Goal: Use online tool/utility: Utilize a website feature to perform a specific function

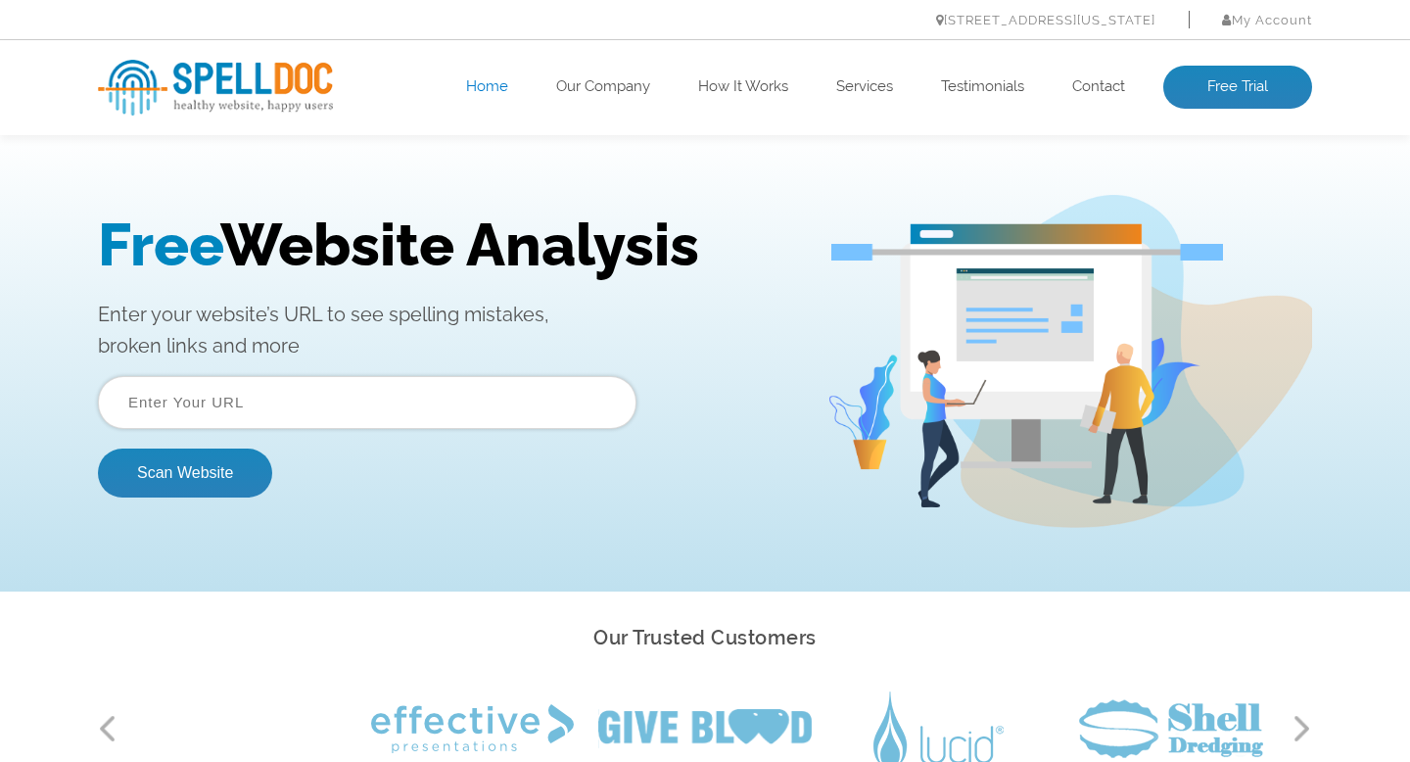
click at [541, 394] on input "text" at bounding box center [367, 402] width 538 height 53
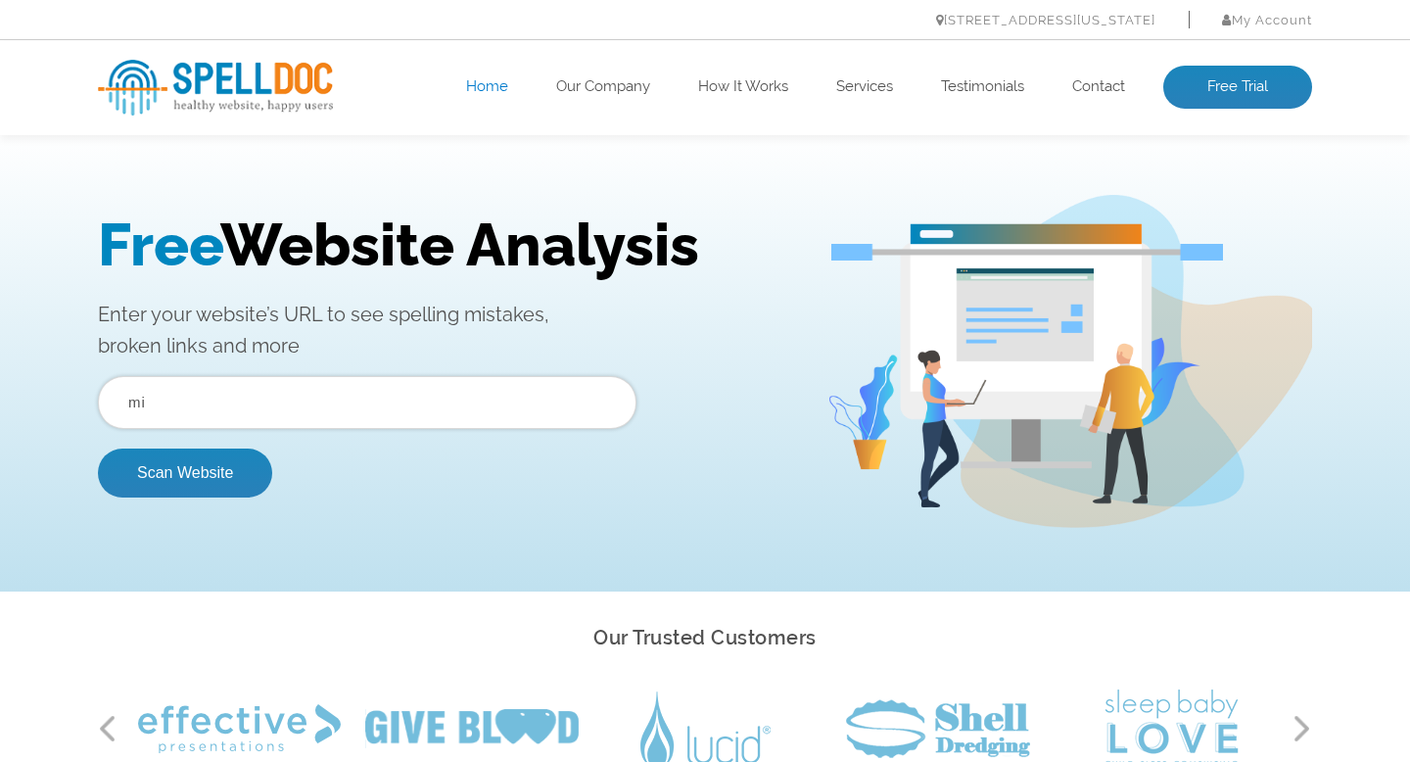
type input "[DOMAIN_NAME]"
click at [221, 479] on button "Scan Website" at bounding box center [185, 472] width 174 height 49
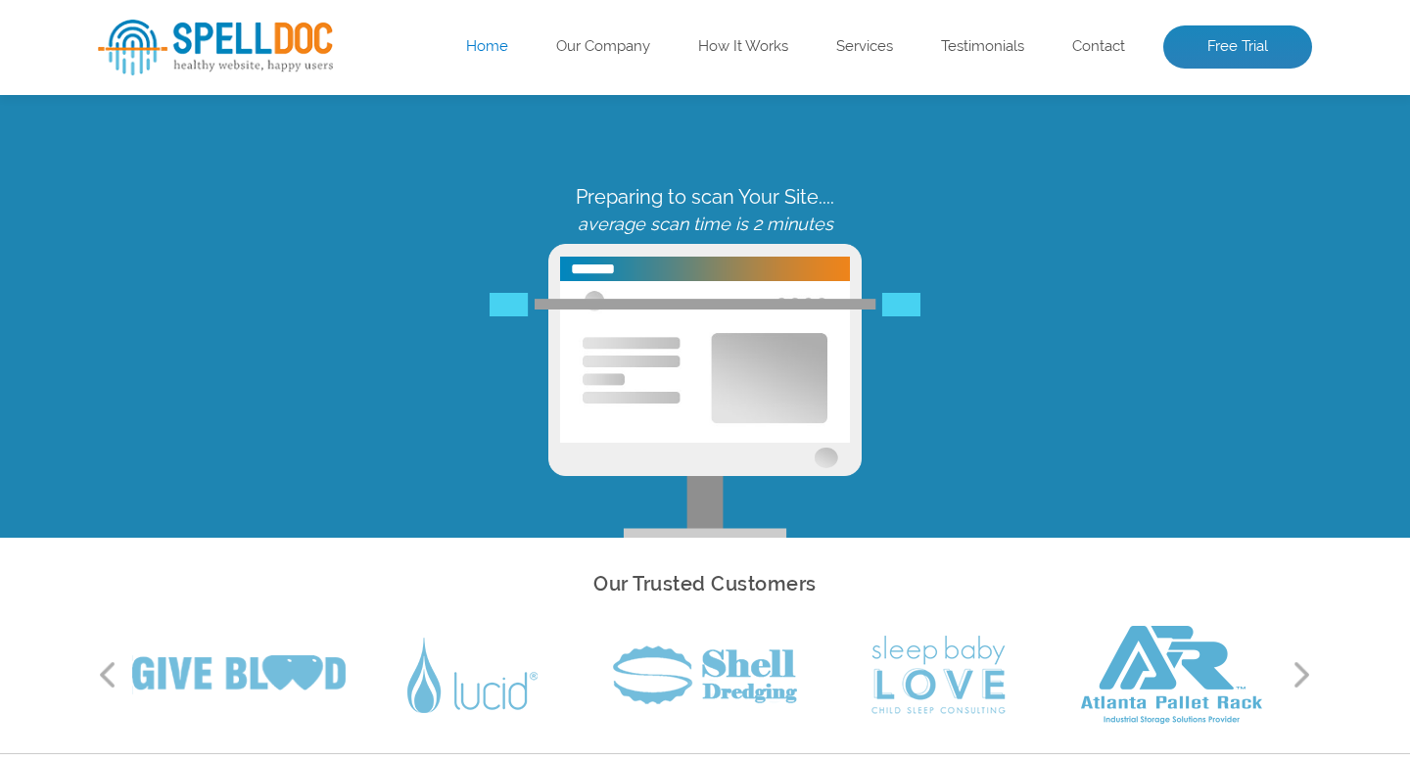
scroll to position [52, 0]
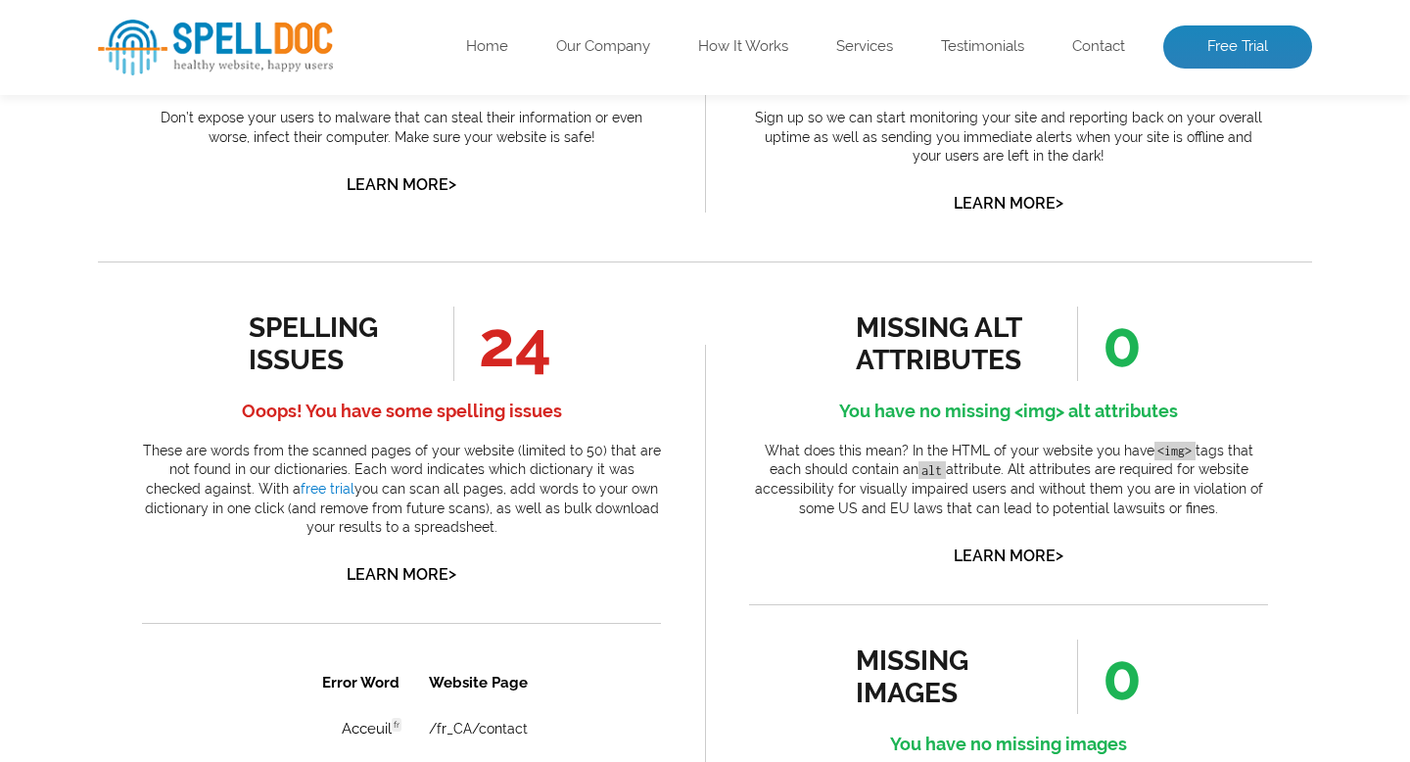
scroll to position [878, 0]
click at [523, 485] on p "These are words from the scanned pages of your website (limited to 50) that are…" at bounding box center [401, 489] width 519 height 96
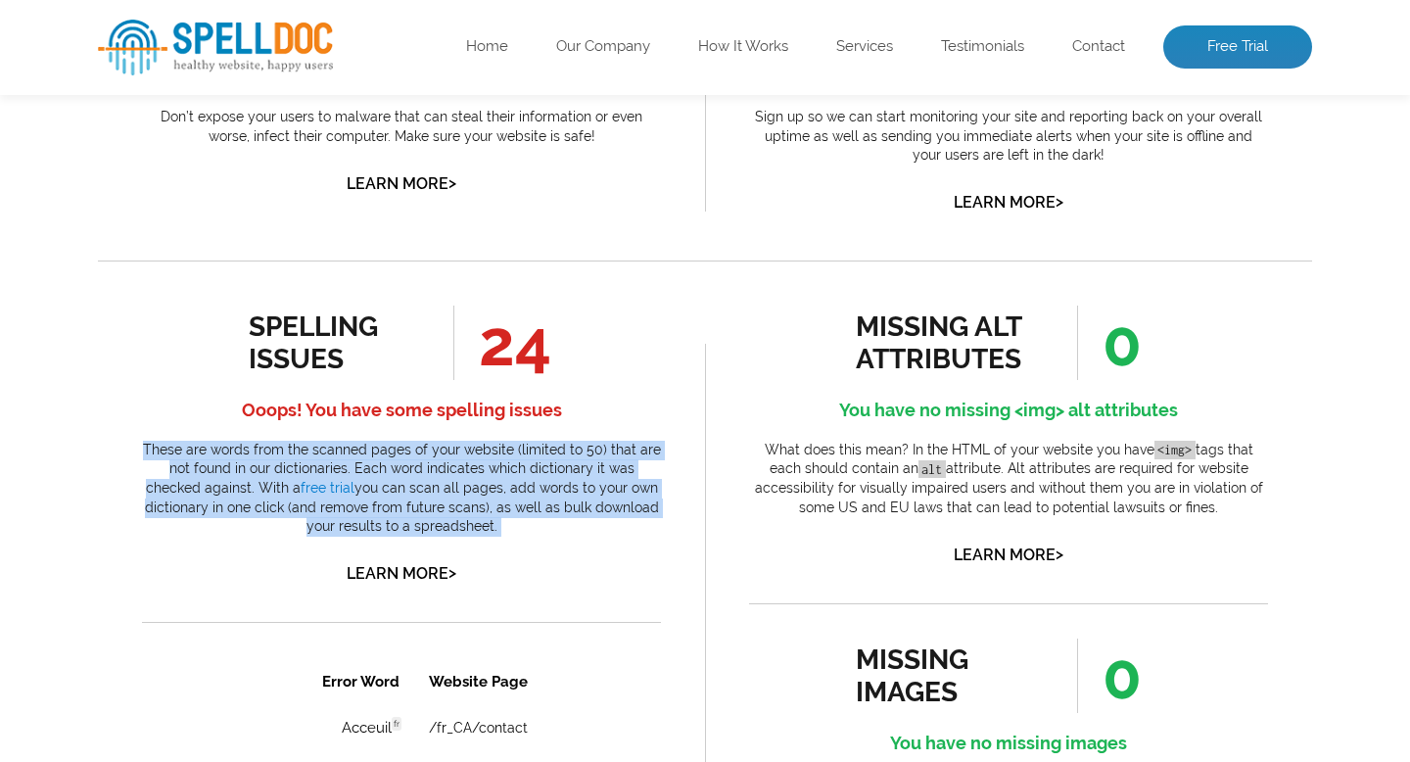
click at [523, 485] on p "These are words from the scanned pages of your website (limited to 50) that are…" at bounding box center [401, 489] width 519 height 96
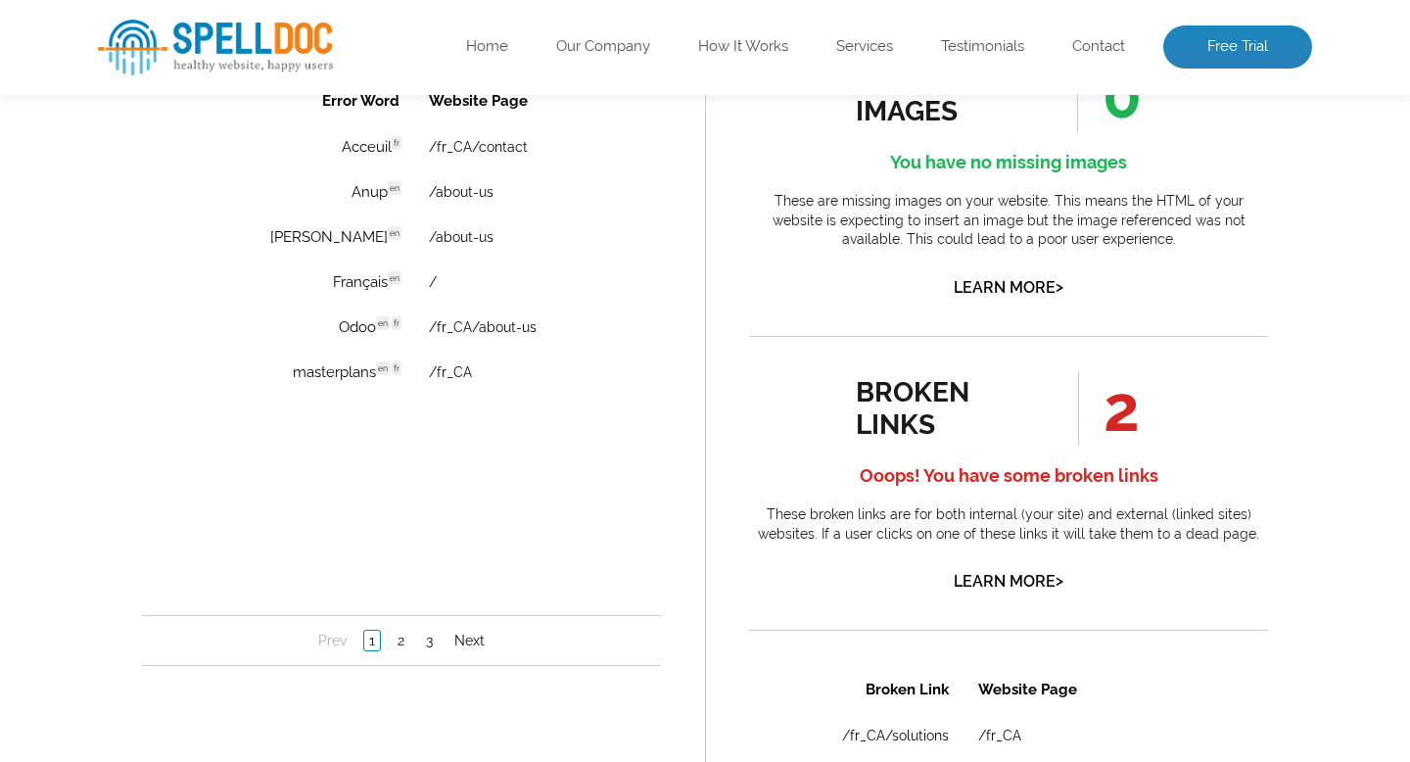
scroll to position [1463, 0]
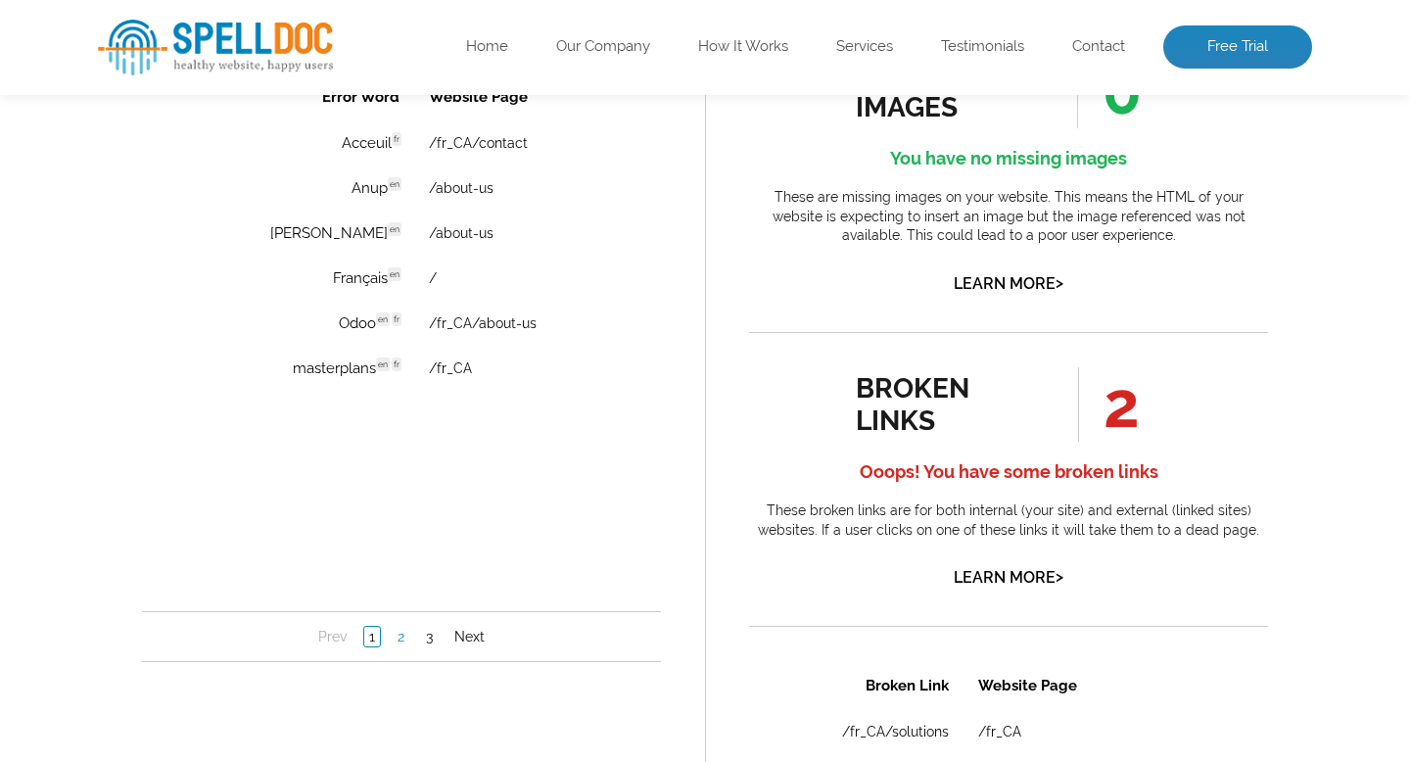
click at [401, 637] on link "2" at bounding box center [401, 637] width 17 height 20
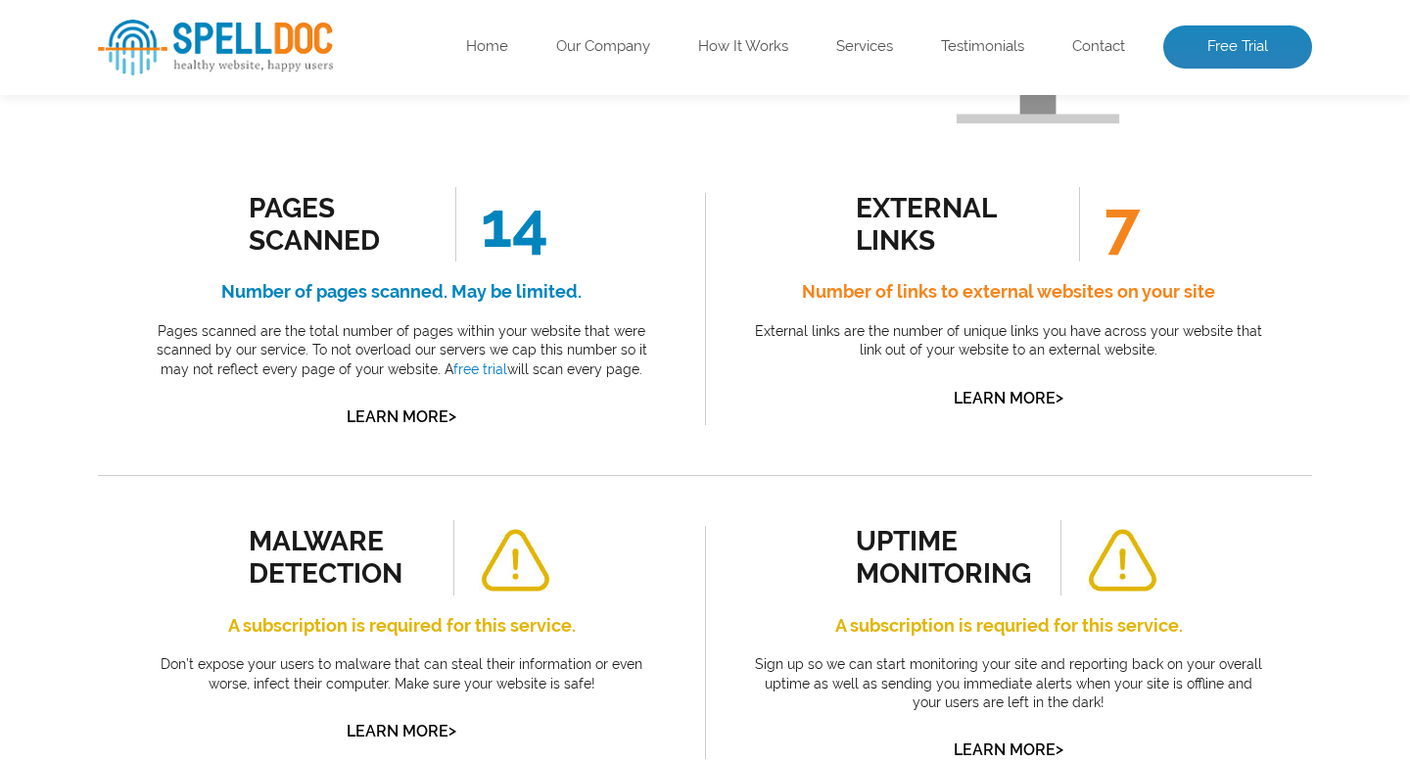
scroll to position [330, 0]
click at [843, 338] on p "External links are the number of unique links you have across your website that…" at bounding box center [1008, 342] width 519 height 38
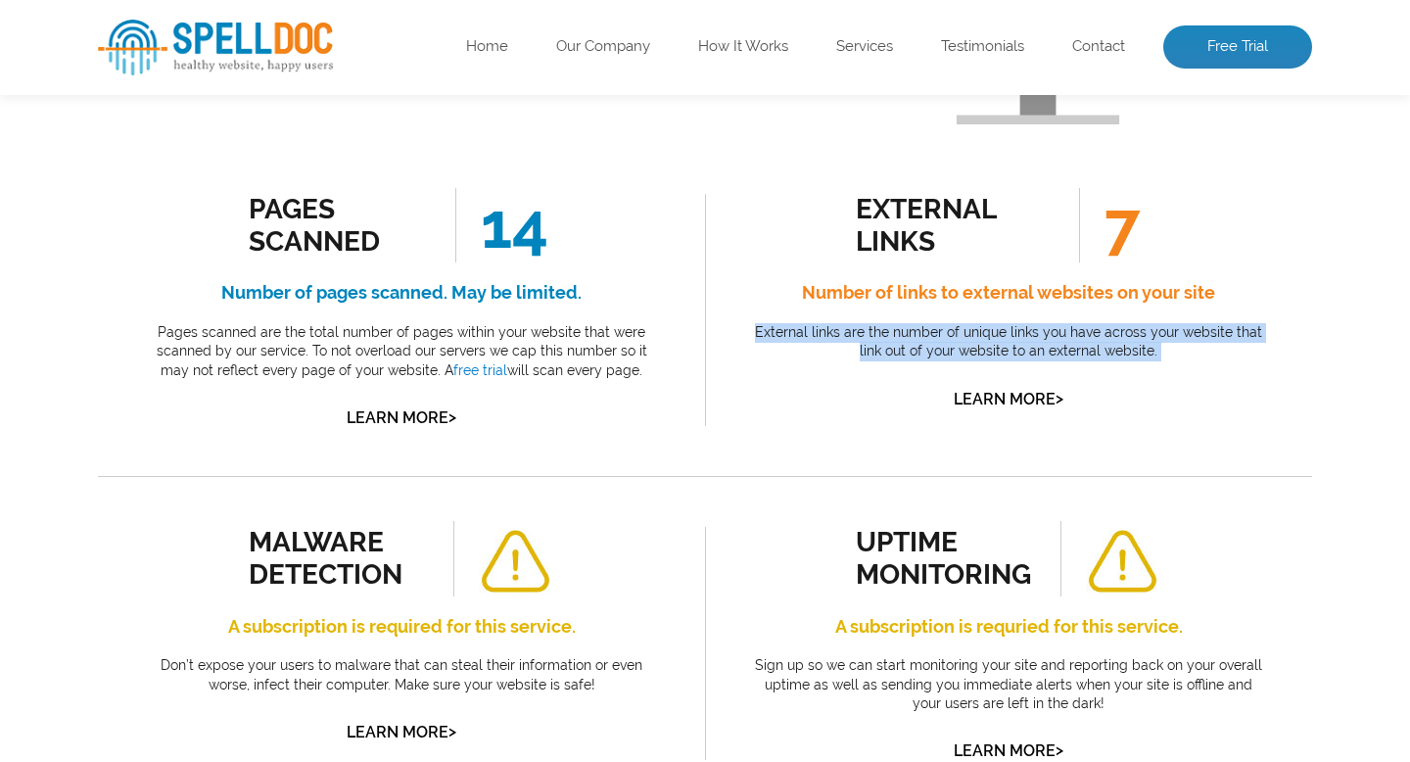
click at [843, 338] on p "External links are the number of unique links you have across your website that…" at bounding box center [1008, 342] width 519 height 38
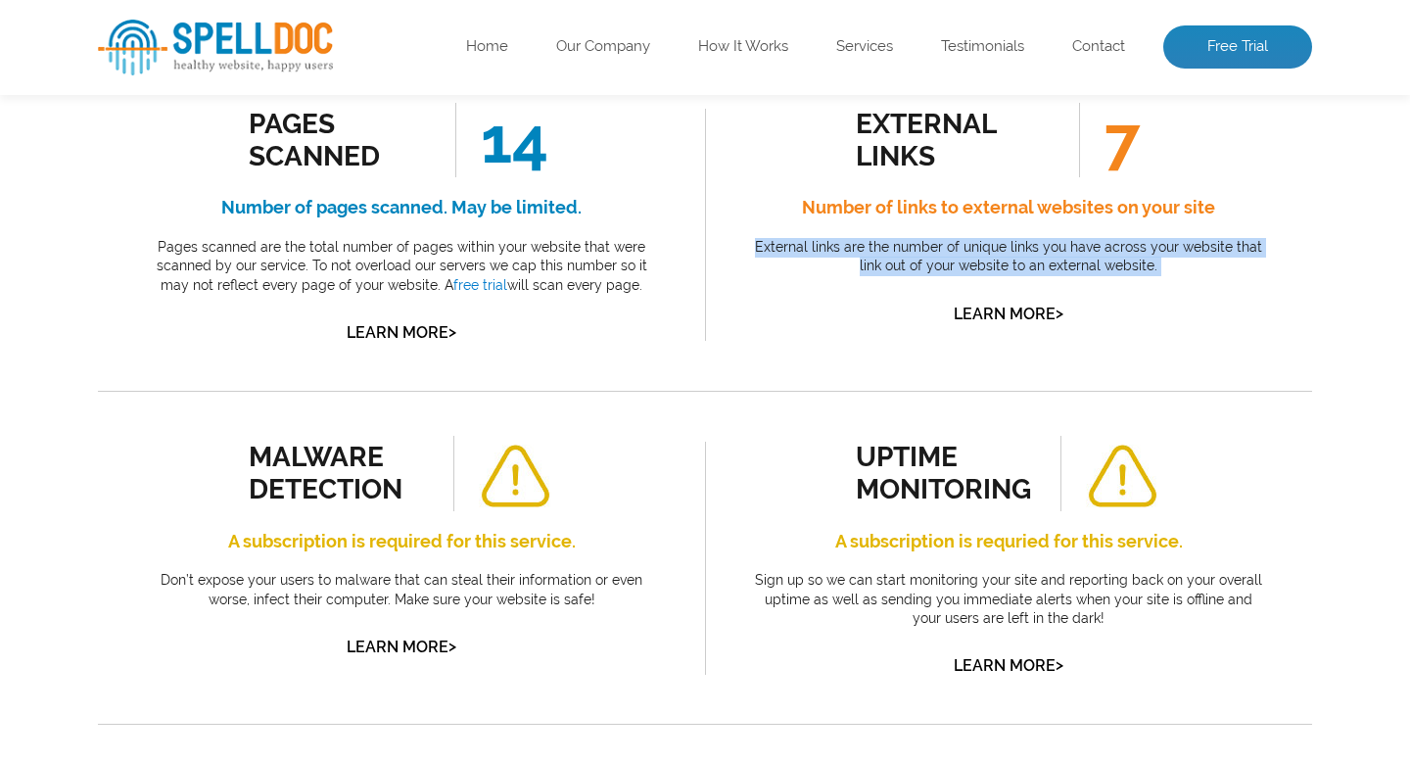
scroll to position [414, 0]
